Goal: Task Accomplishment & Management: Complete application form

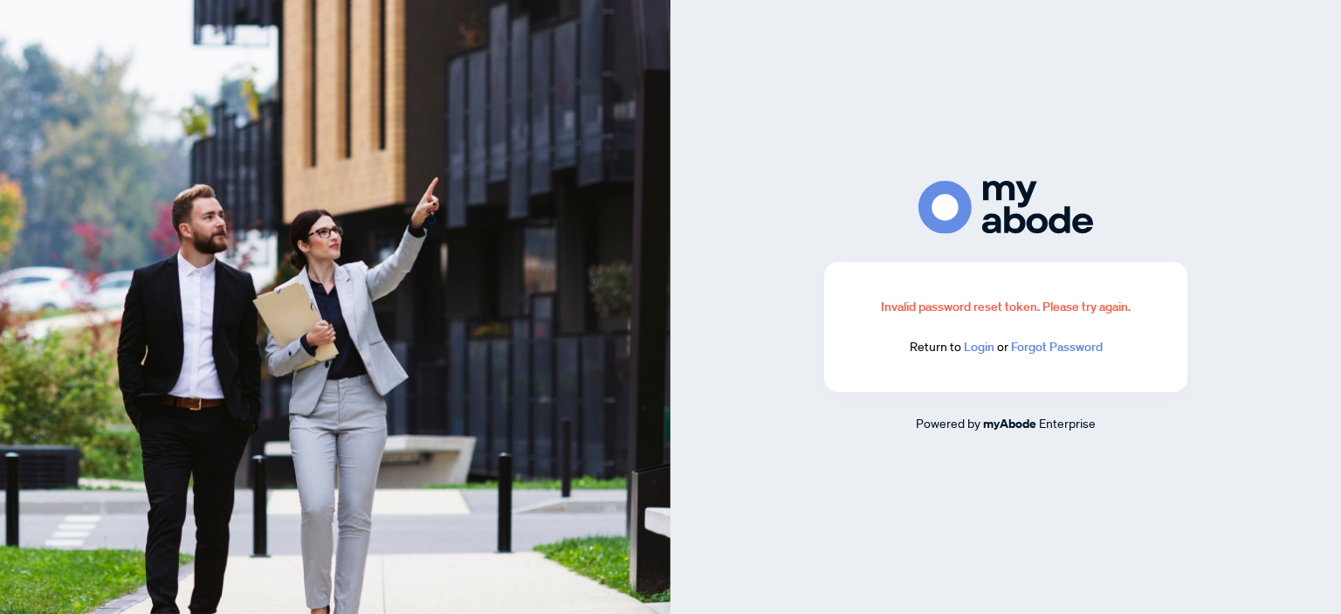
click at [978, 349] on link "Login" at bounding box center [979, 347] width 31 height 16
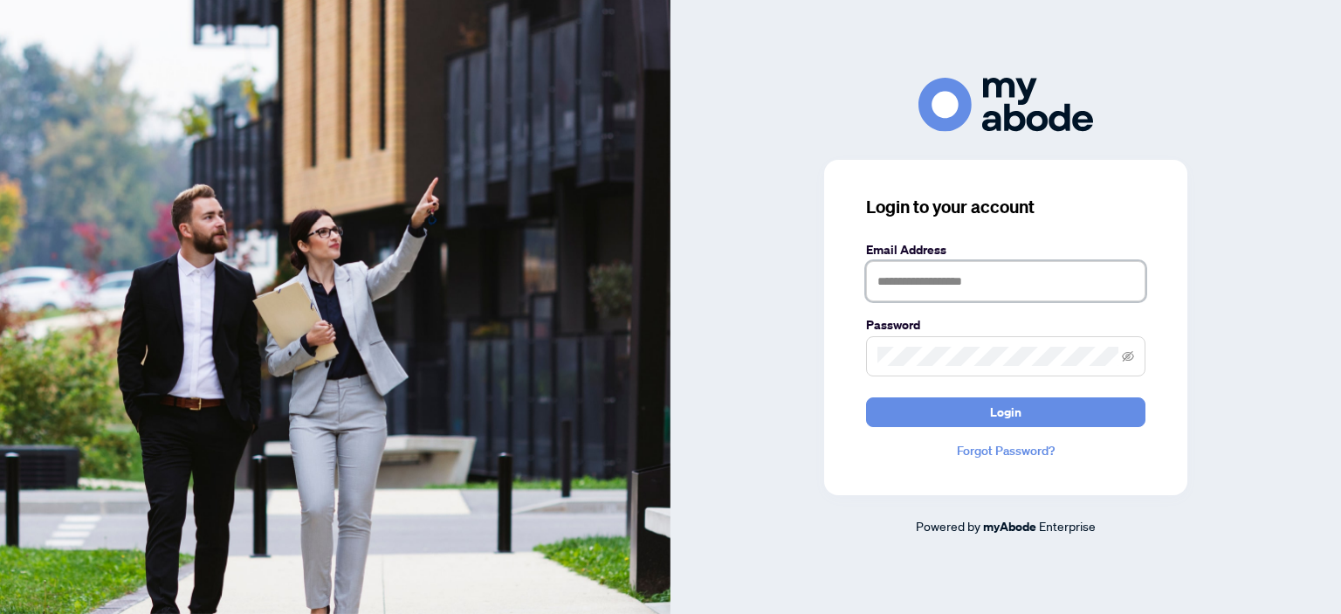
click at [900, 279] on input "text" at bounding box center [1005, 281] width 279 height 40
type input "**********"
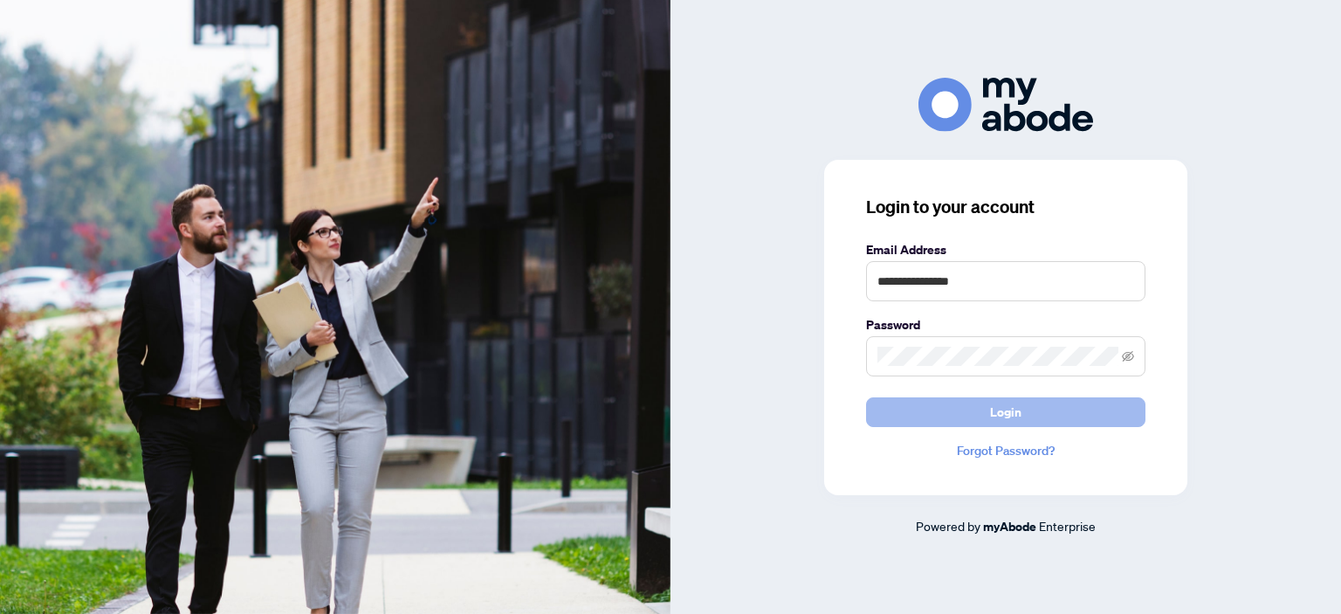
click at [999, 410] on span "Login" at bounding box center [1005, 412] width 31 height 28
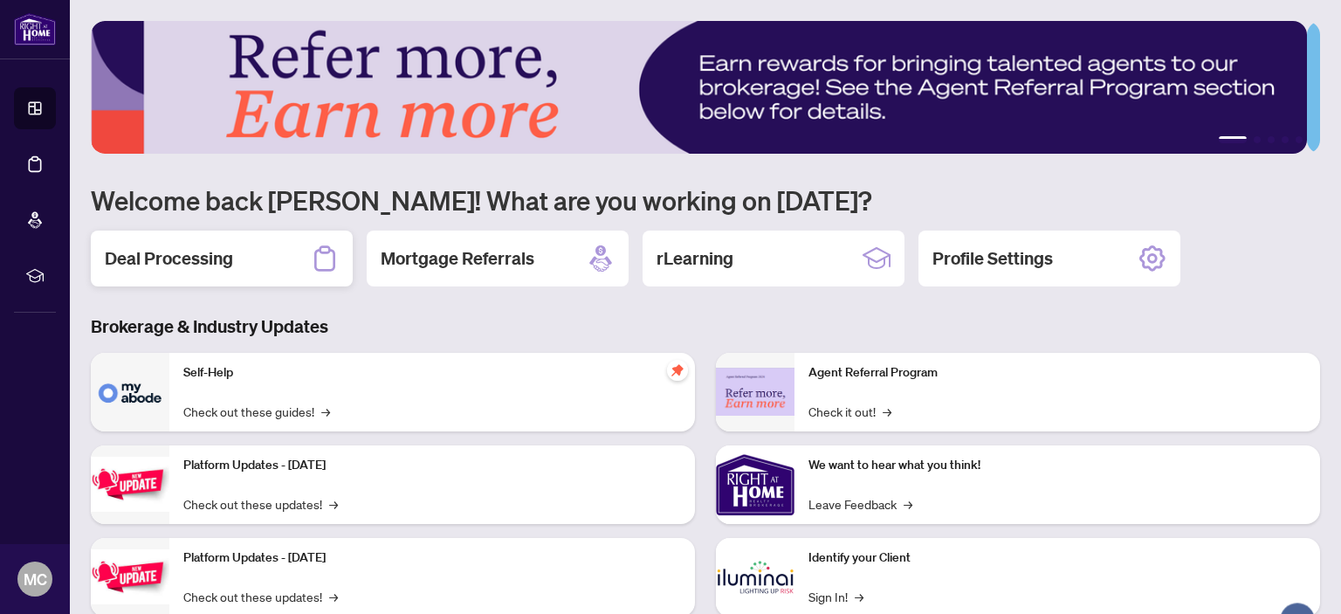
click at [199, 252] on h2 "Deal Processing" at bounding box center [169, 258] width 128 height 24
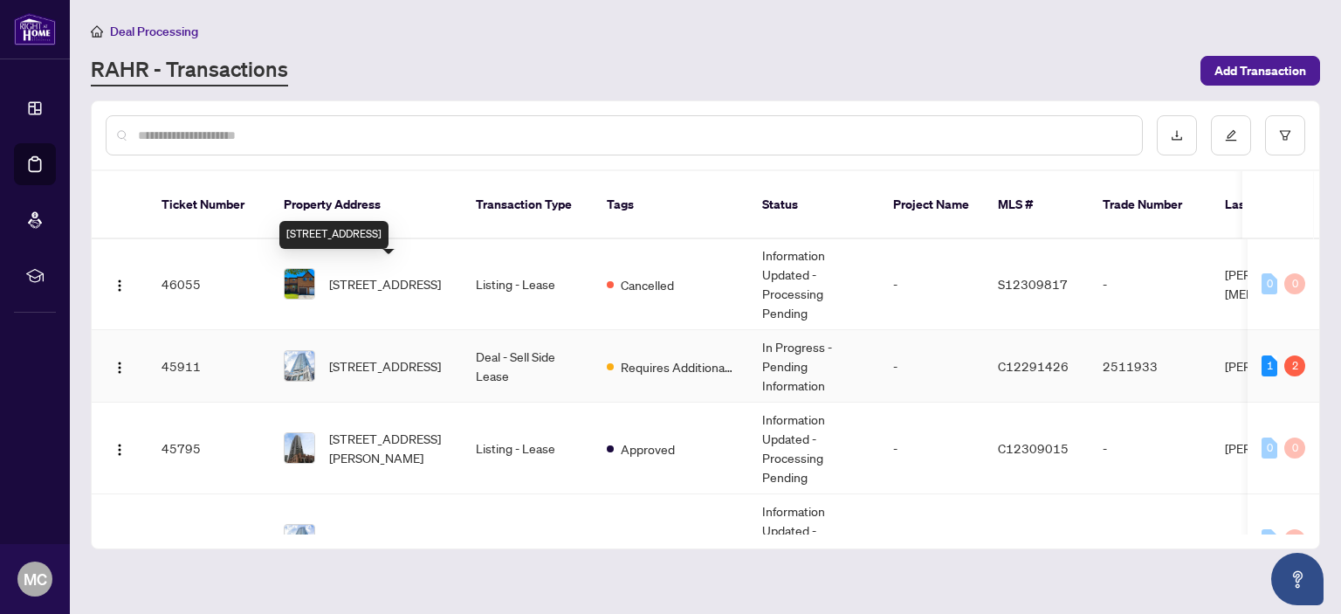
scroll to position [175, 0]
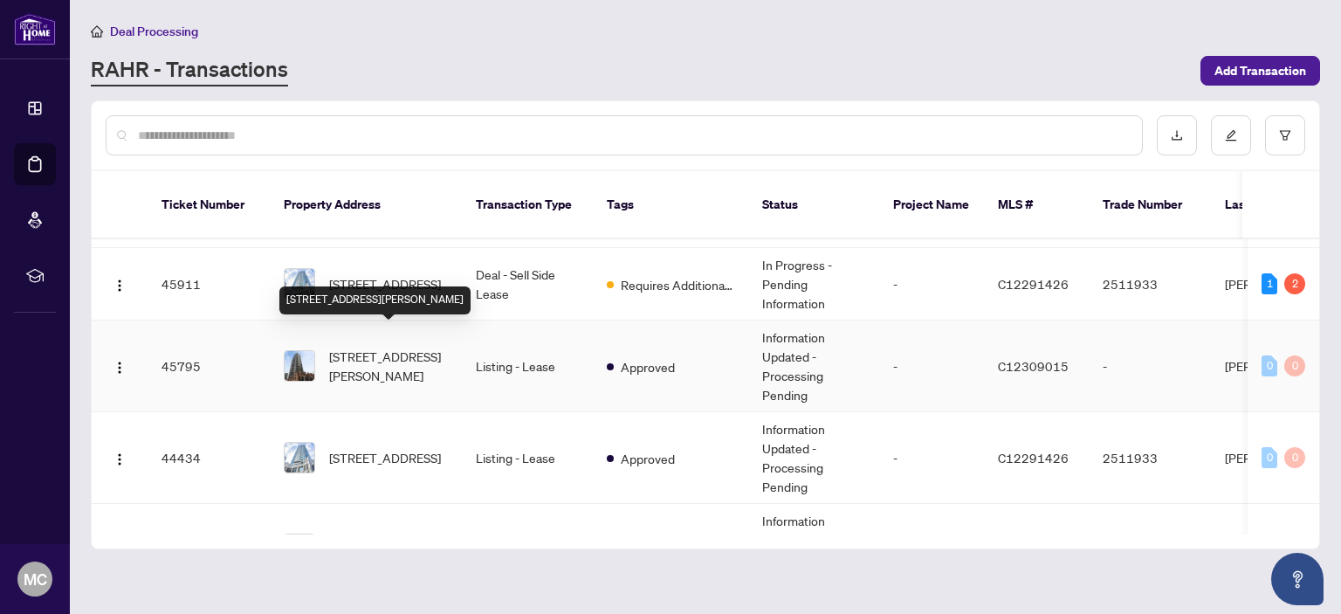
click at [393, 347] on span "[STREET_ADDRESS][PERSON_NAME]" at bounding box center [388, 366] width 119 height 38
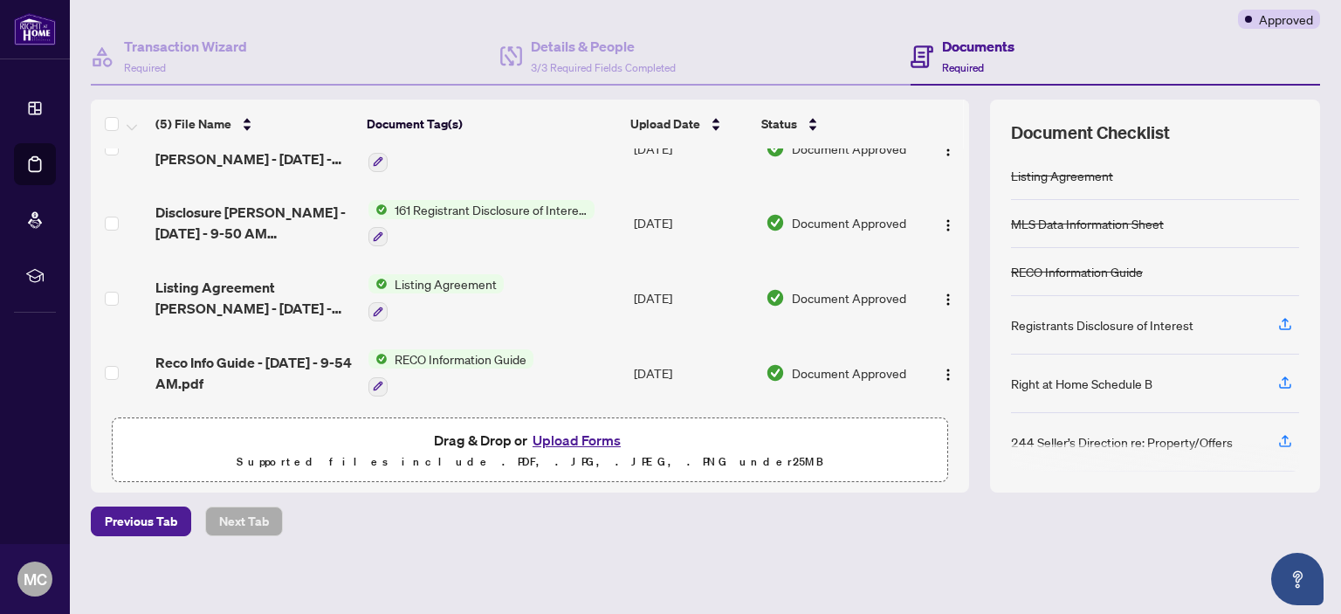
scroll to position [141, 0]
click at [555, 435] on button "Upload Forms" at bounding box center [576, 439] width 99 height 23
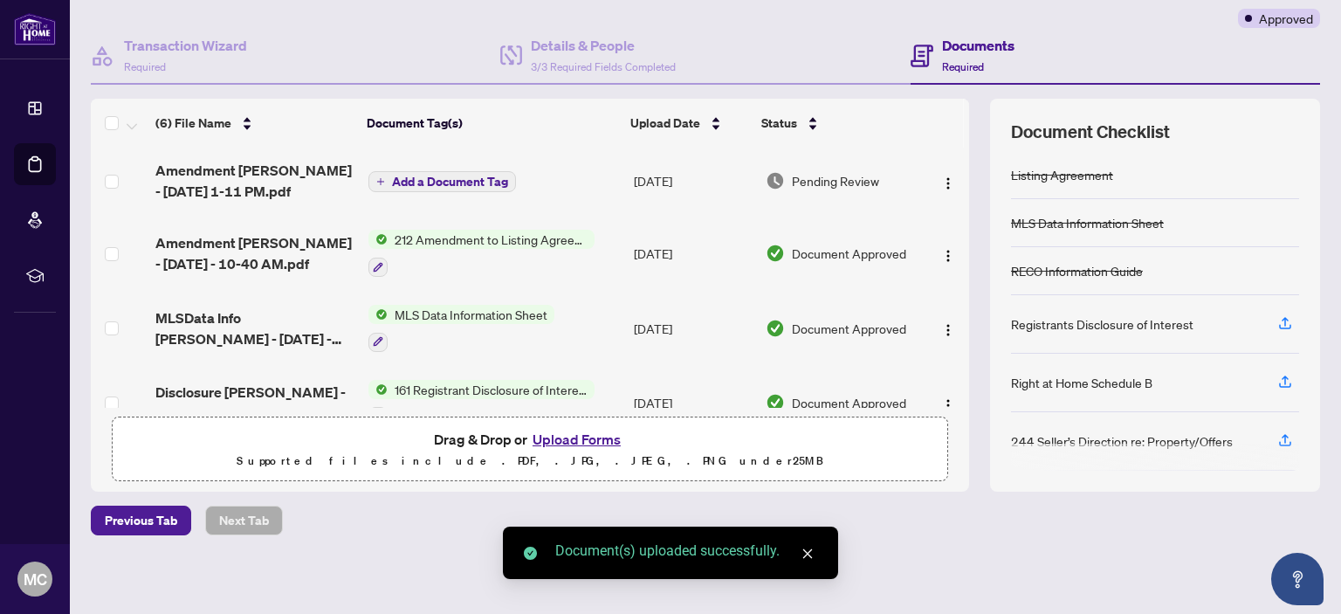
scroll to position [0, 0]
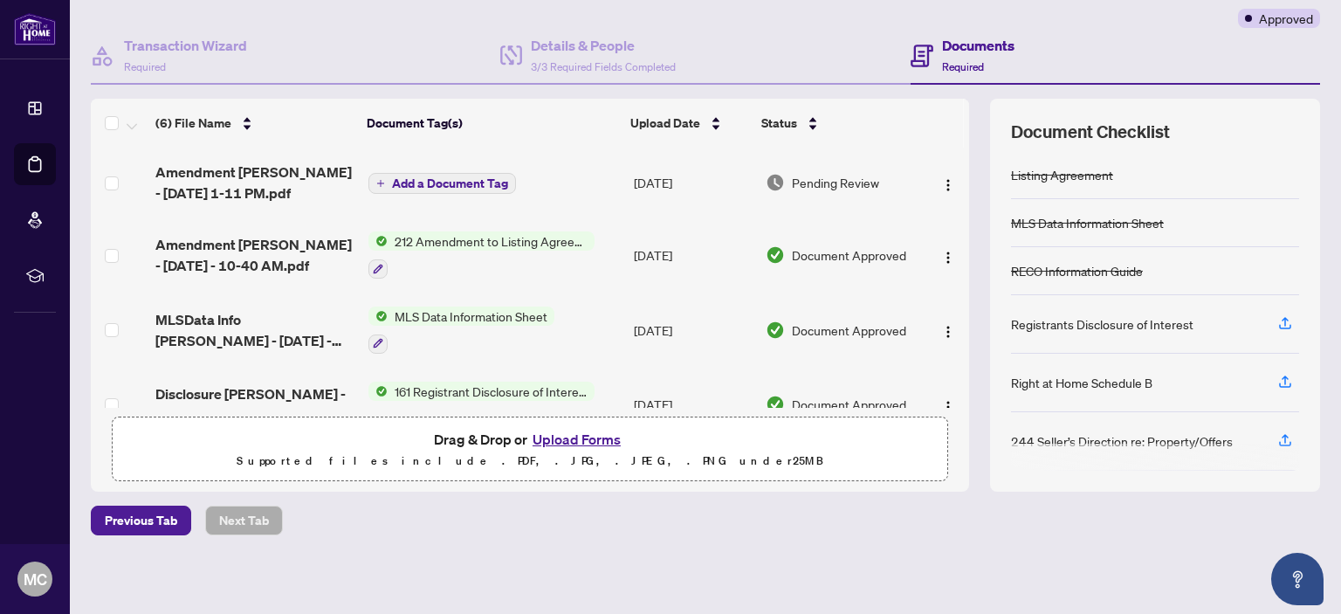
click at [450, 177] on span "Add a Document Tag" at bounding box center [450, 183] width 116 height 12
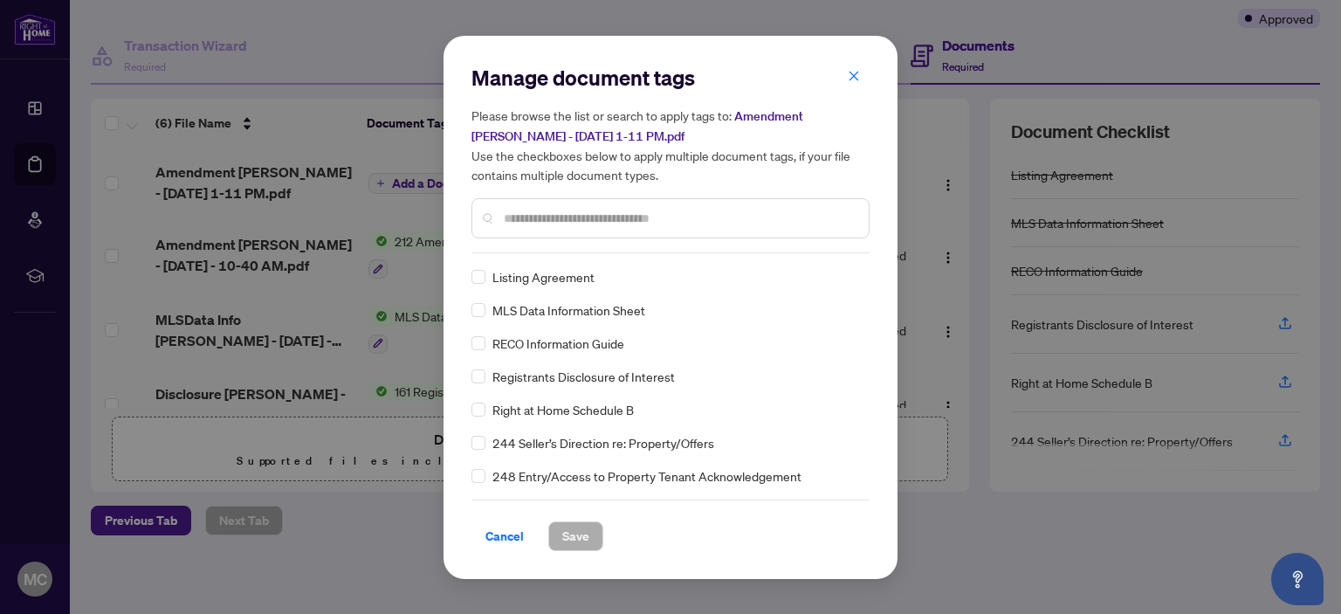
click at [499, 216] on div at bounding box center [670, 218] width 398 height 40
click at [504, 214] on input "text" at bounding box center [679, 218] width 351 height 19
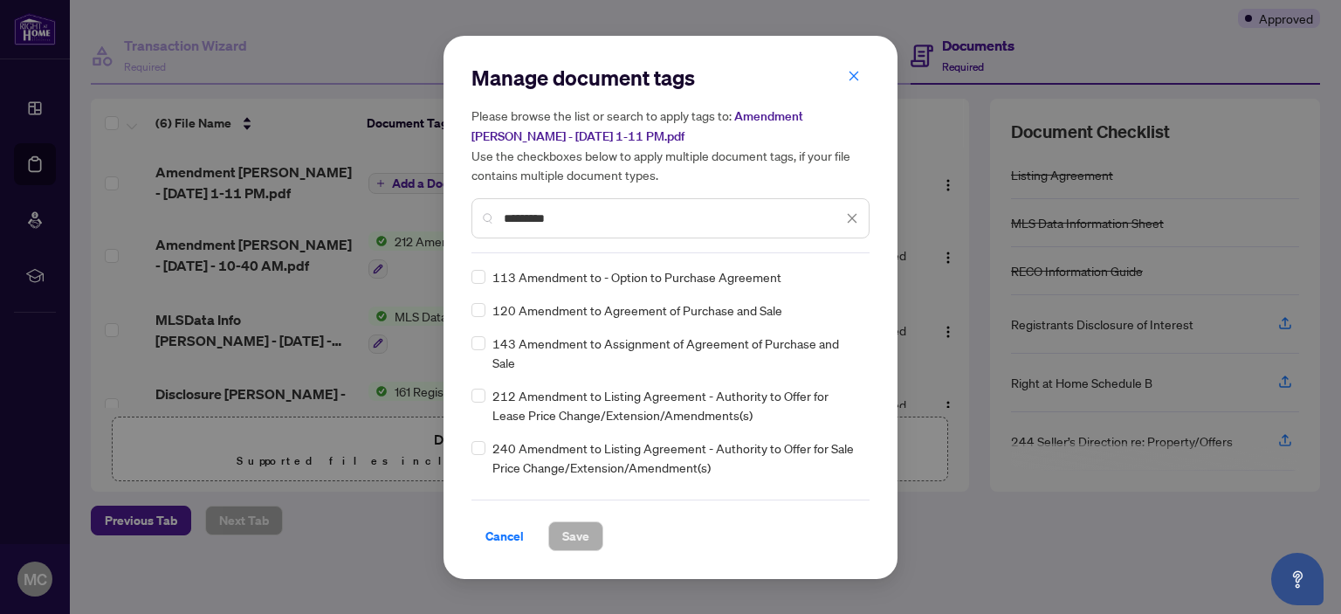
type input "*********"
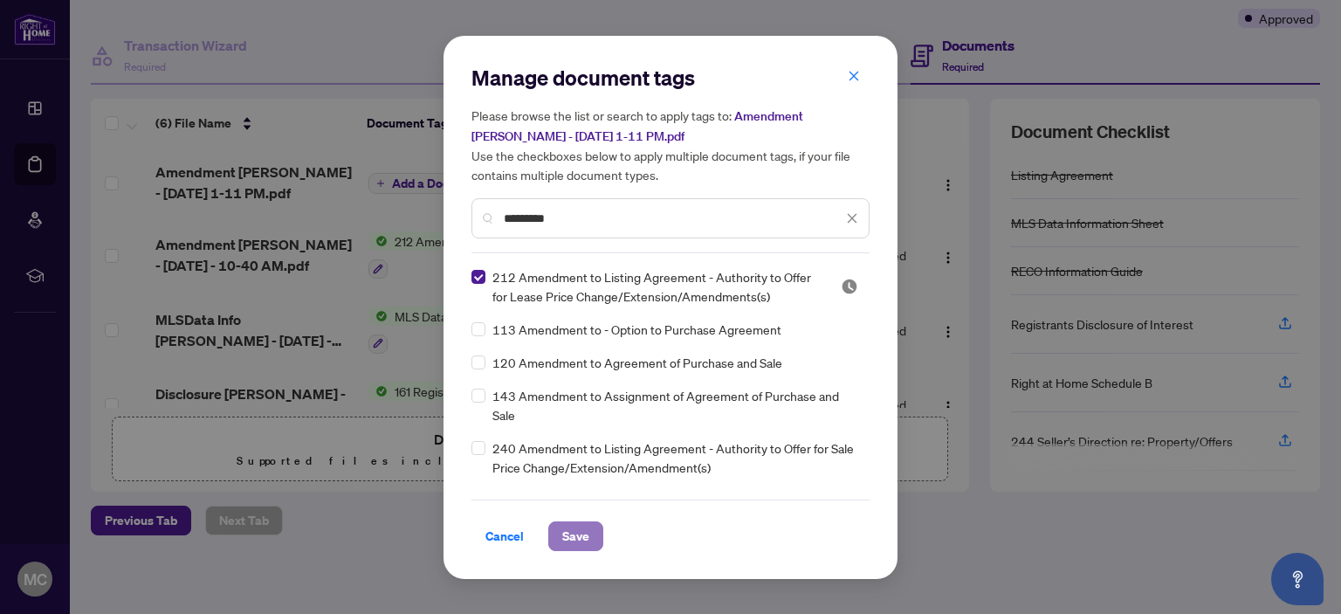
click at [576, 533] on span "Save" at bounding box center [575, 536] width 27 height 28
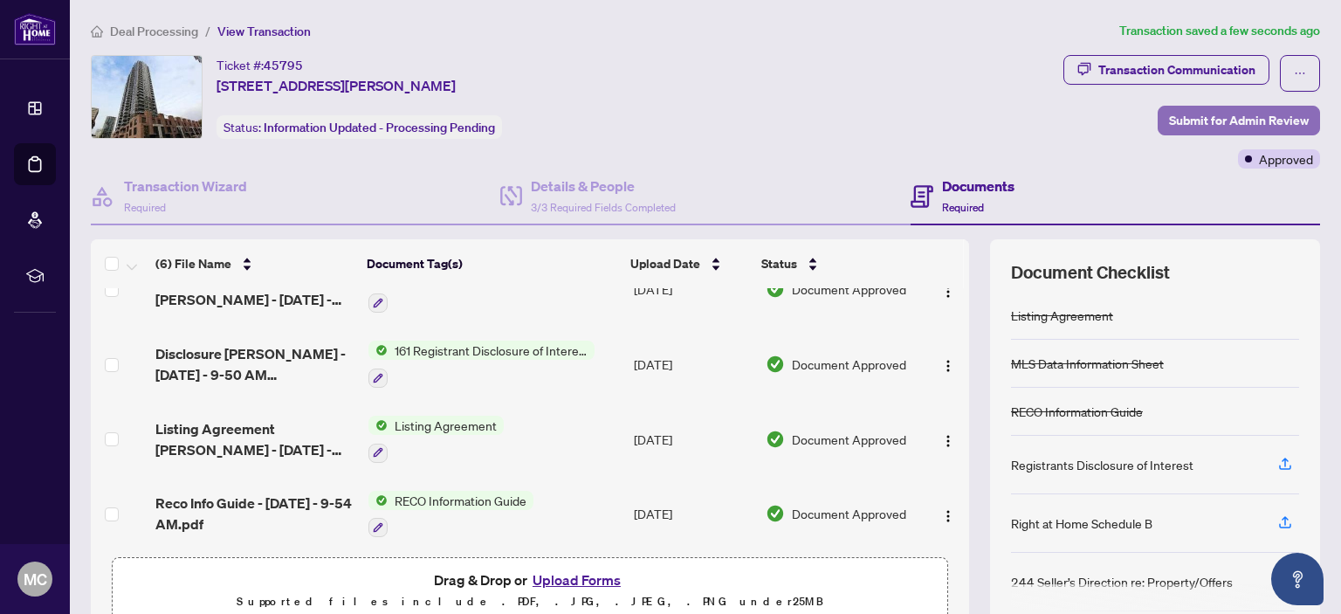
click at [1223, 114] on span "Submit for Admin Review" at bounding box center [1239, 121] width 140 height 28
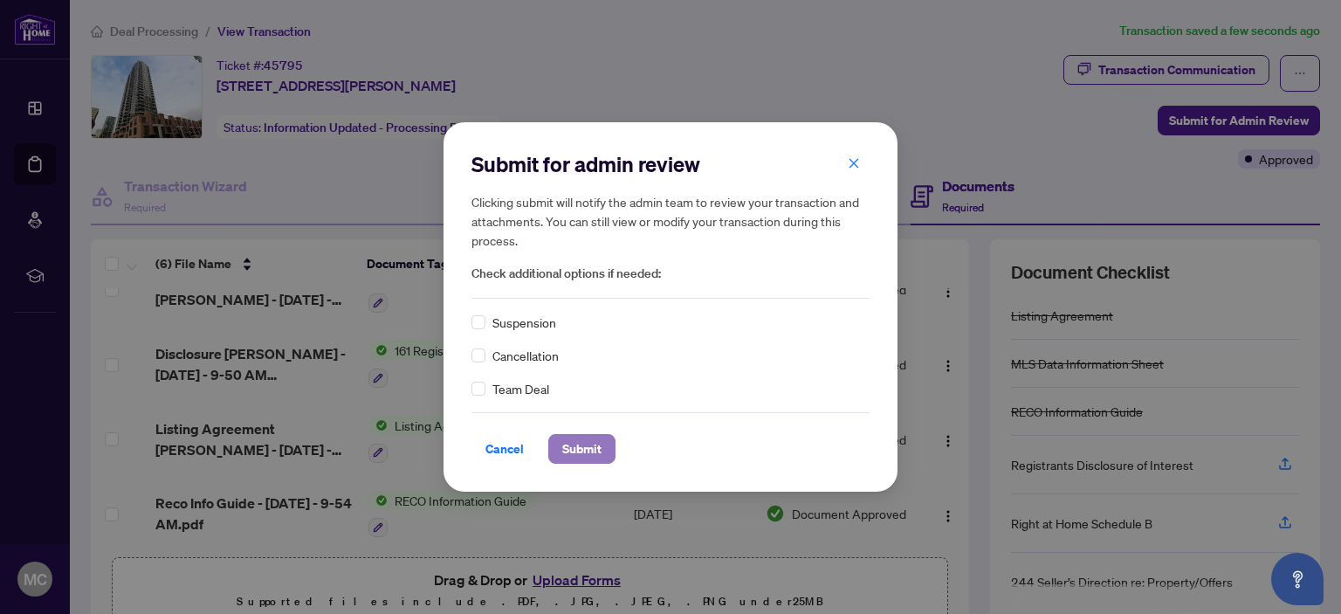
click at [579, 444] on span "Submit" at bounding box center [581, 449] width 39 height 28
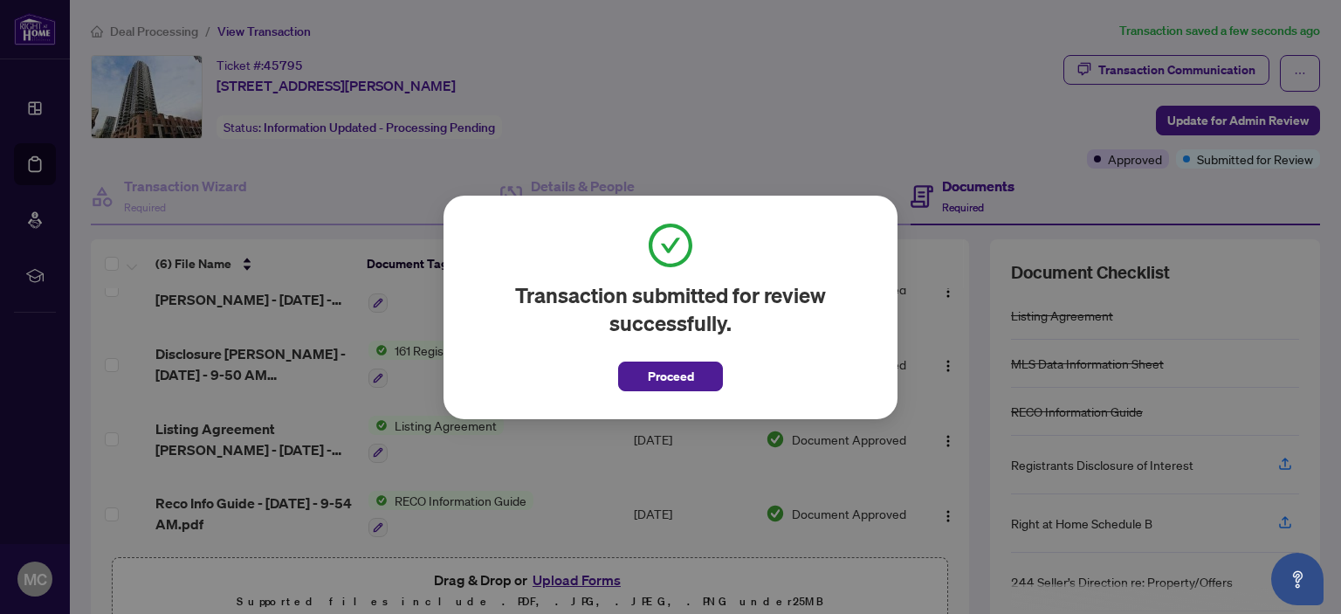
click at [669, 373] on span "Proceed" at bounding box center [671, 376] width 46 height 28
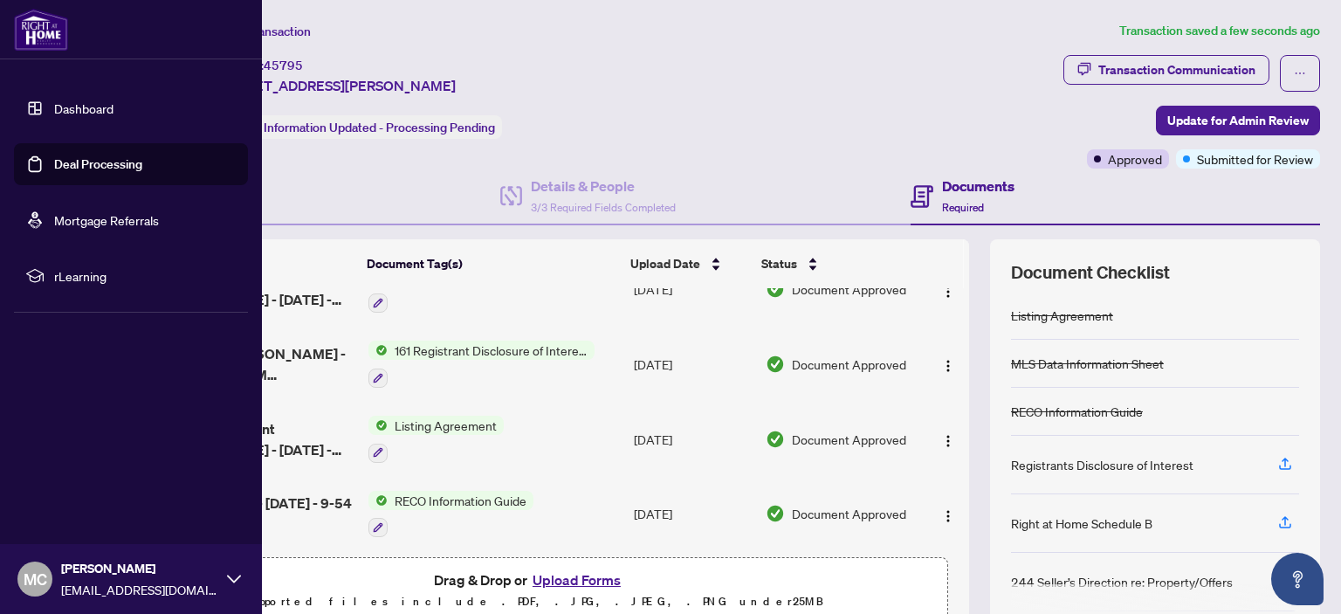
click at [31, 574] on span "MC" at bounding box center [36, 579] width 24 height 24
click at [67, 475] on span "Logout" at bounding box center [70, 475] width 39 height 28
